Goal: Complete application form

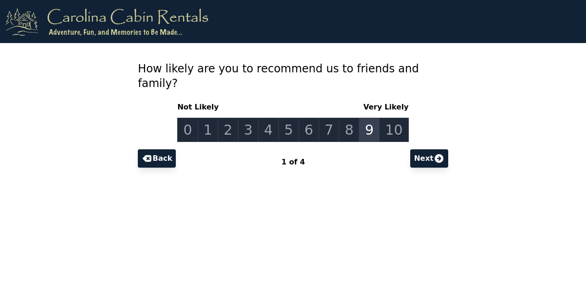
click at [366, 118] on link "9" at bounding box center [369, 130] width 21 height 24
click at [415, 149] on button "Next" at bounding box center [429, 158] width 38 height 18
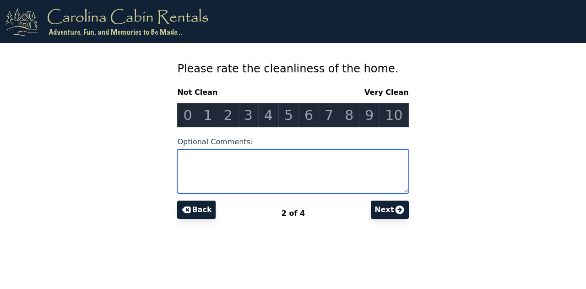
click at [317, 161] on textarea "Optional Comments:" at bounding box center [292, 171] width 231 height 44
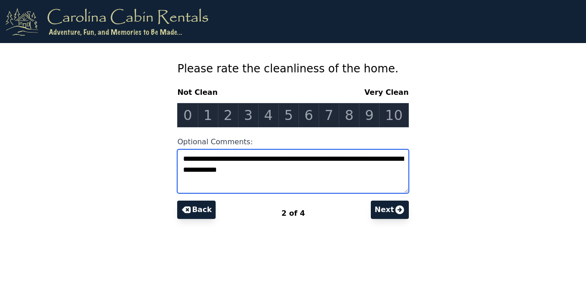
type textarea "**********"
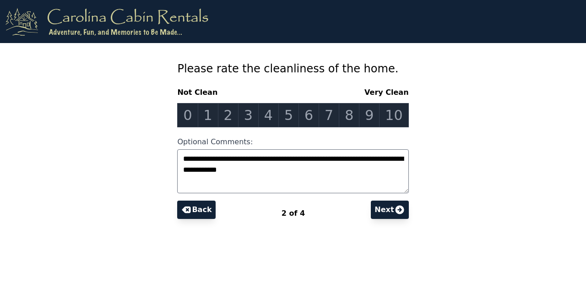
click at [390, 215] on button "Next" at bounding box center [390, 209] width 38 height 18
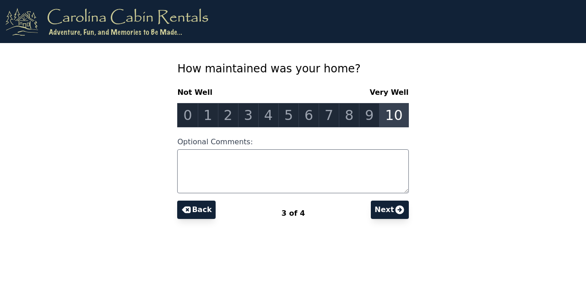
click at [389, 111] on link "10" at bounding box center [393, 115] width 29 height 24
click at [378, 206] on button "Next" at bounding box center [390, 209] width 38 height 18
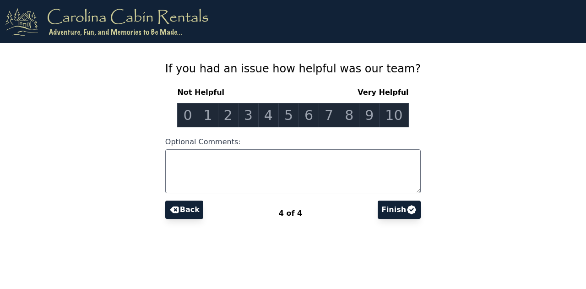
click at [377, 213] on button "Finish" at bounding box center [398, 209] width 43 height 18
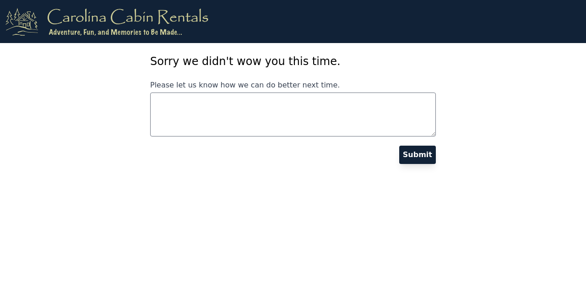
click at [427, 154] on link "Submit" at bounding box center [417, 155] width 37 height 18
